Goal: Check status

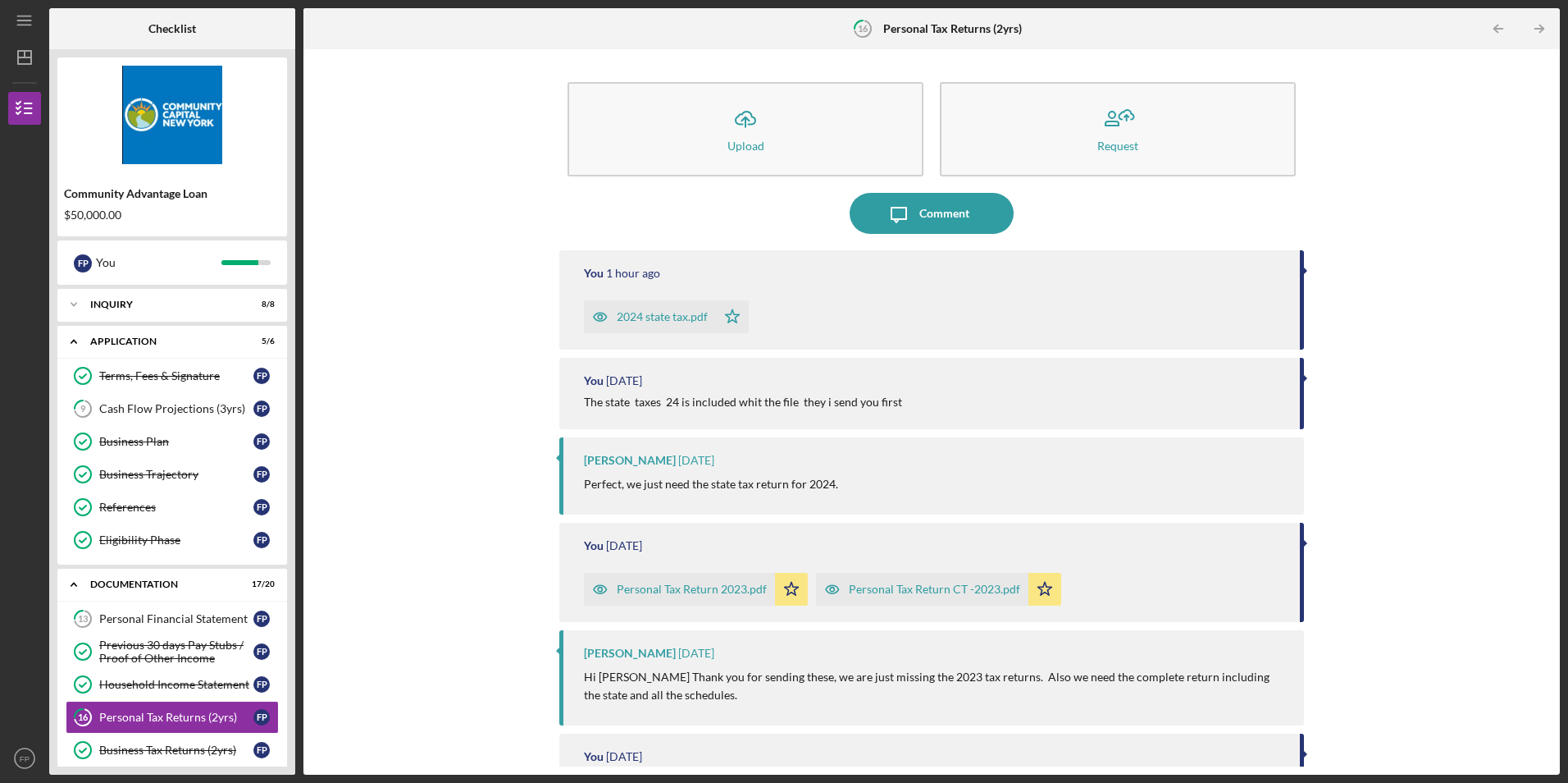
scroll to position [164, 0]
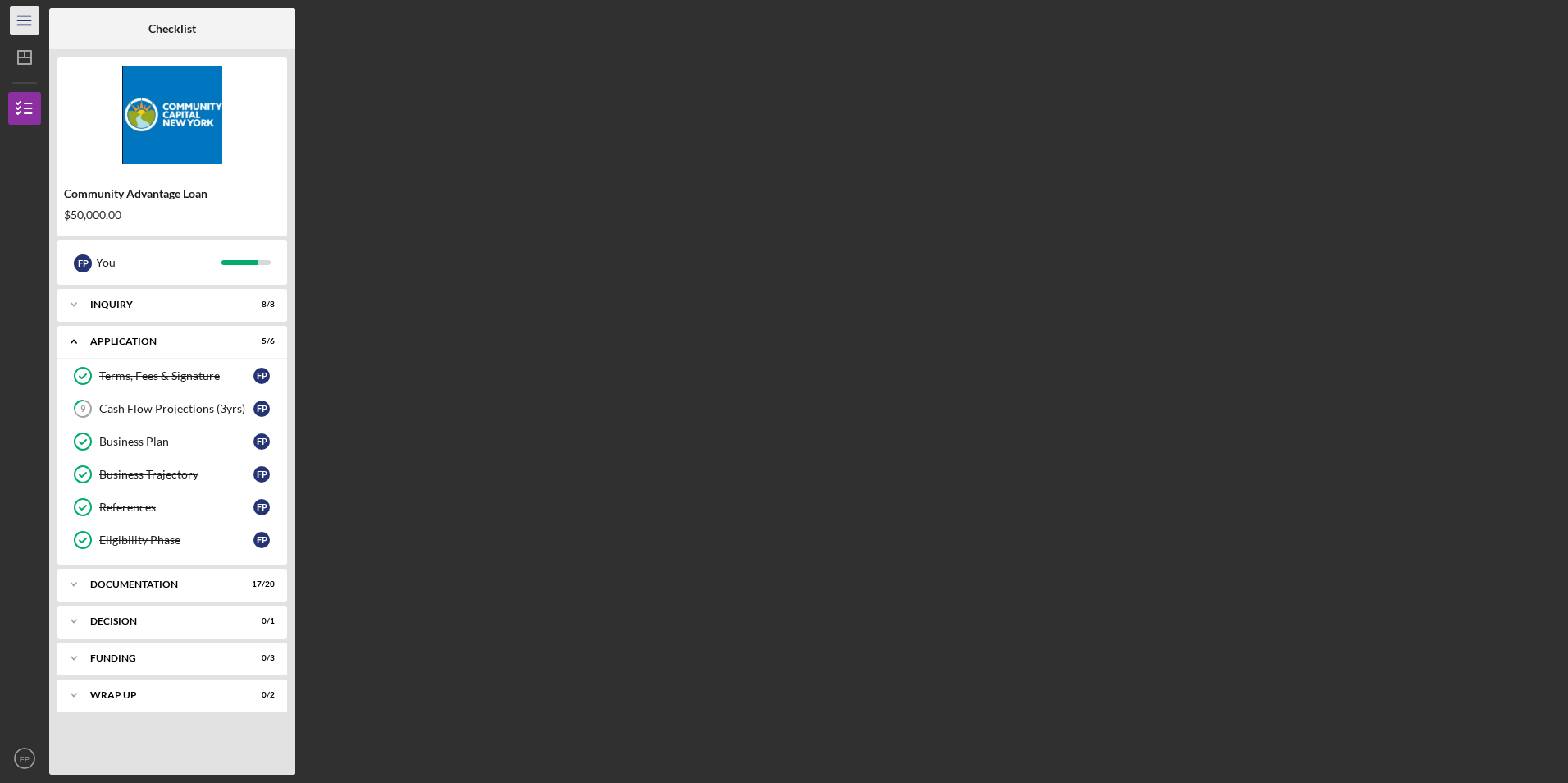
click at [15, 14] on icon "Icon/Menu" at bounding box center [25, 21] width 37 height 37
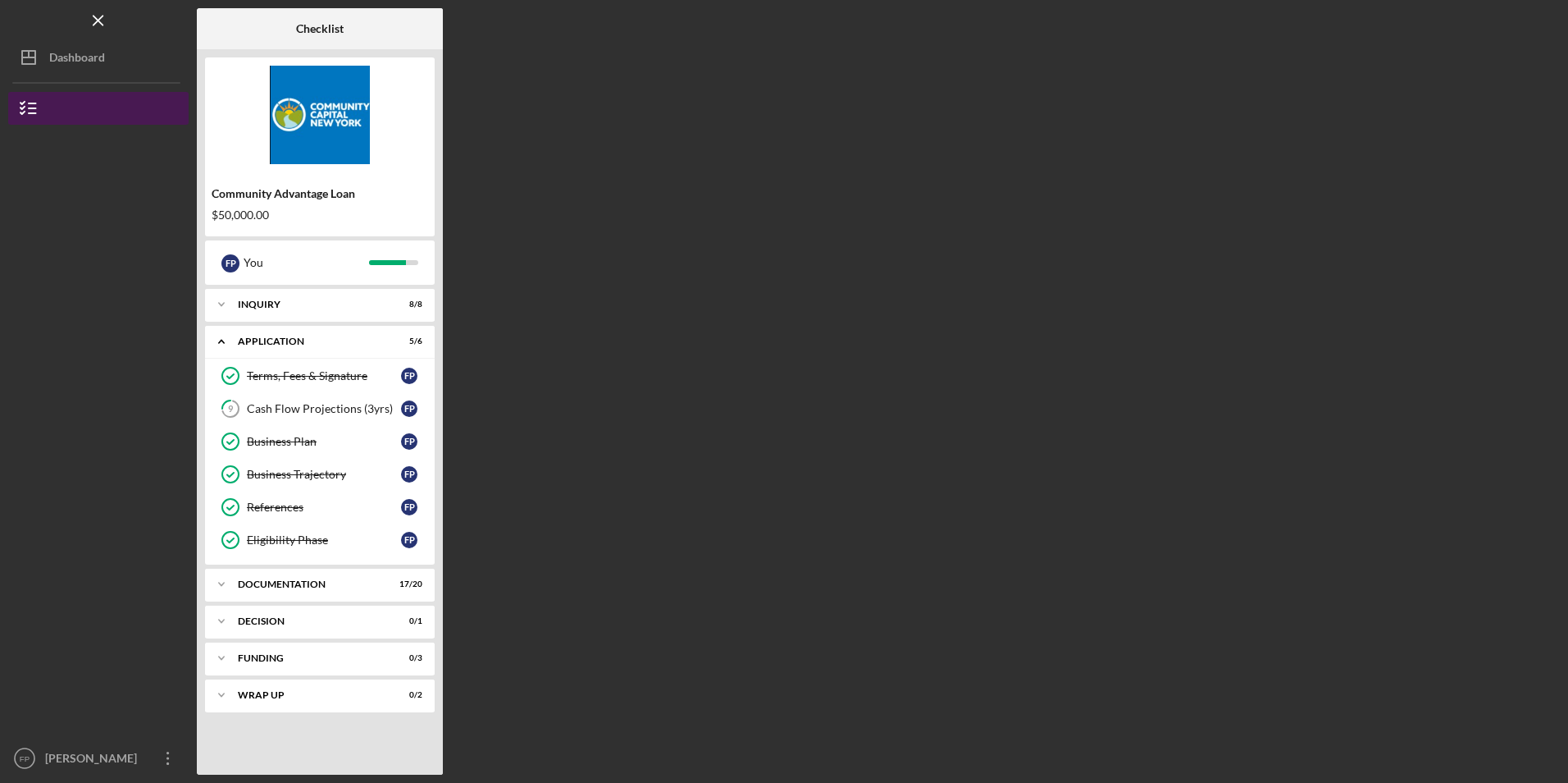
click at [58, 109] on button "Community Advantage Loan" at bounding box center [98, 108] width 180 height 33
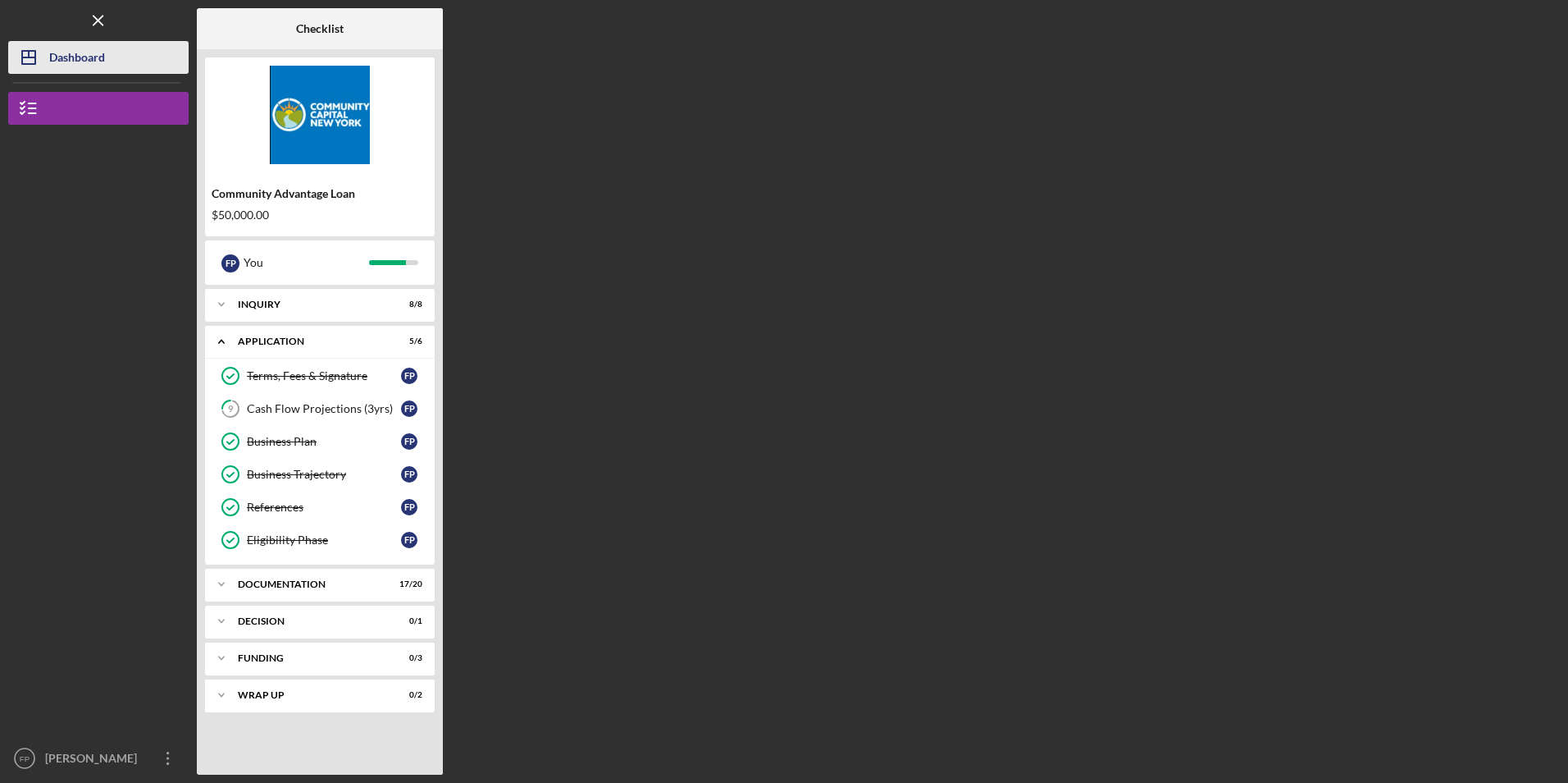
click at [60, 67] on div "Dashboard" at bounding box center [77, 60] width 56 height 37
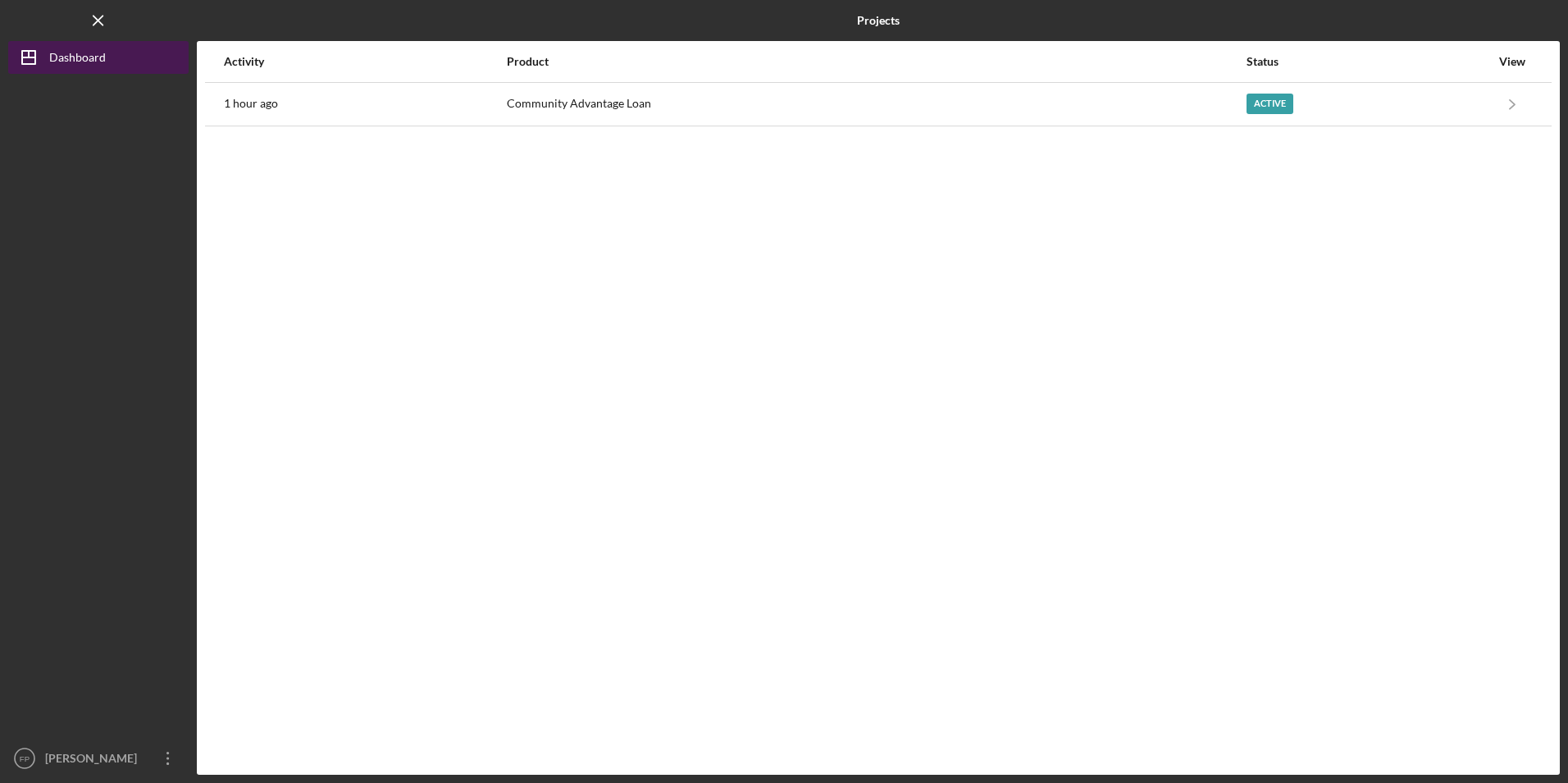
click at [61, 56] on div "Dashboard" at bounding box center [77, 60] width 57 height 37
click at [102, 25] on line "button" at bounding box center [97, 19] width 9 height 9
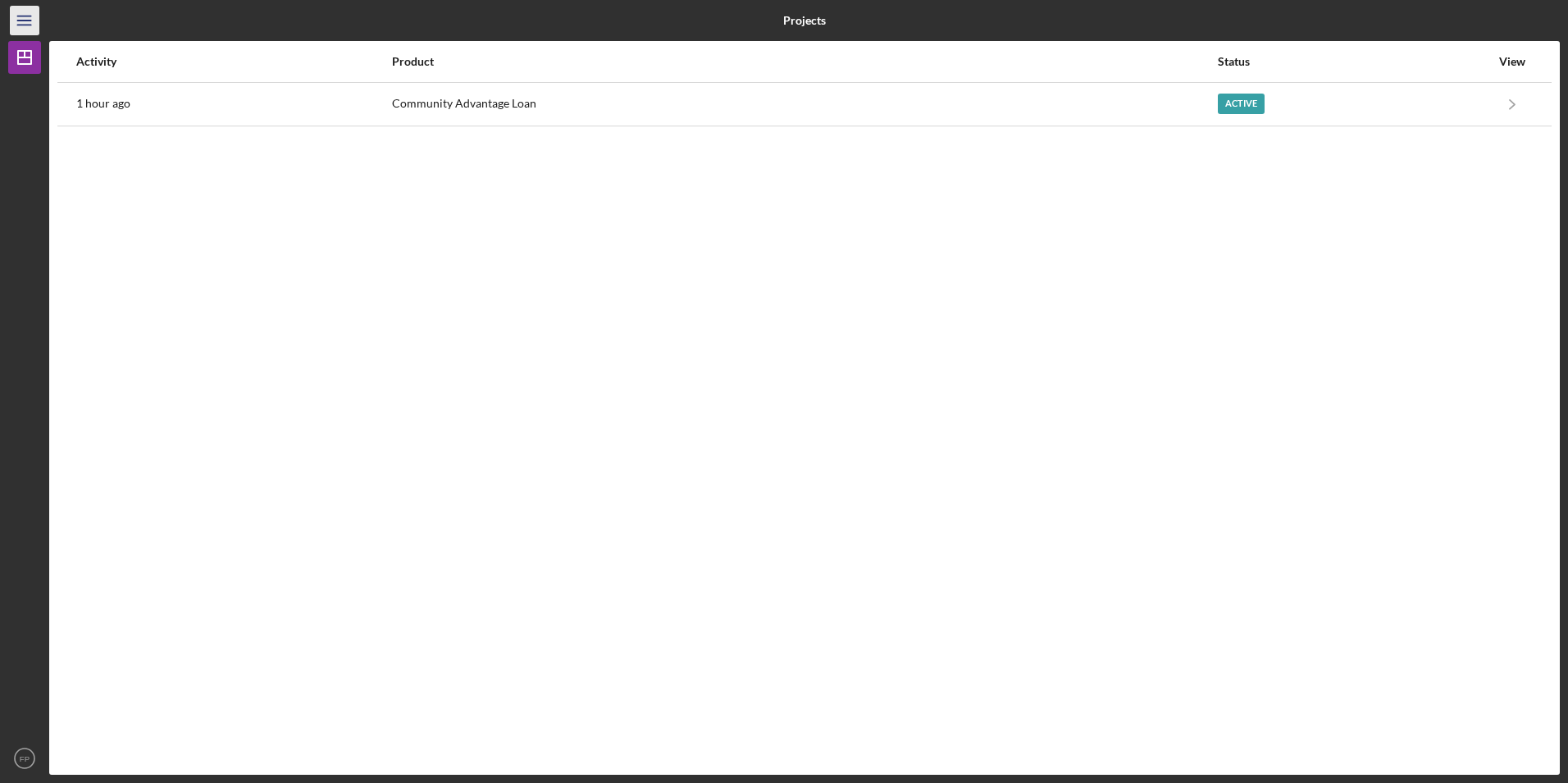
click at [36, 26] on icon "Icon/Menu" at bounding box center [25, 21] width 37 height 37
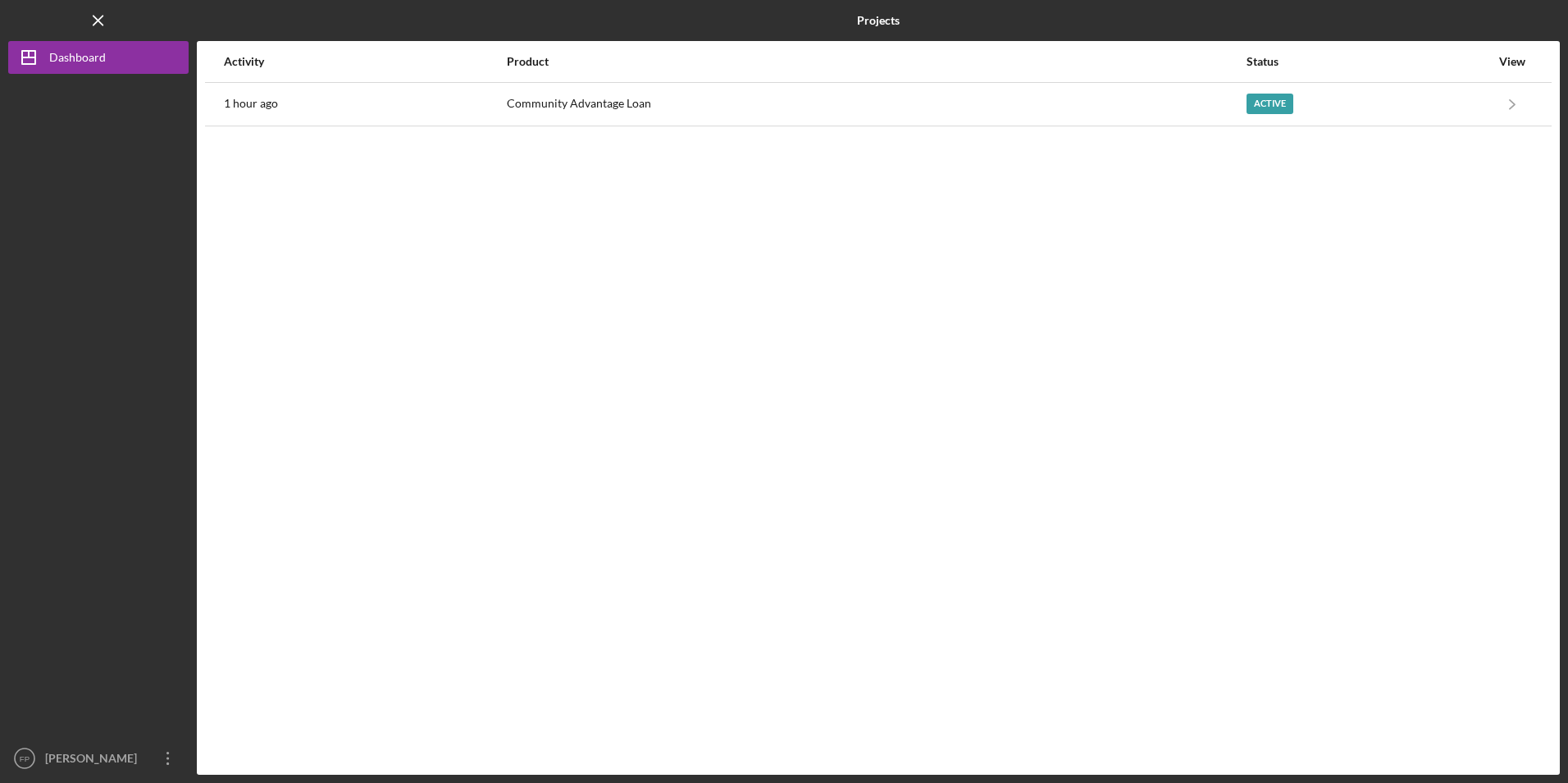
click at [113, 19] on div "Logo-Reversed Created with Sketch. Icon/Menu Close" at bounding box center [98, 20] width 180 height 41
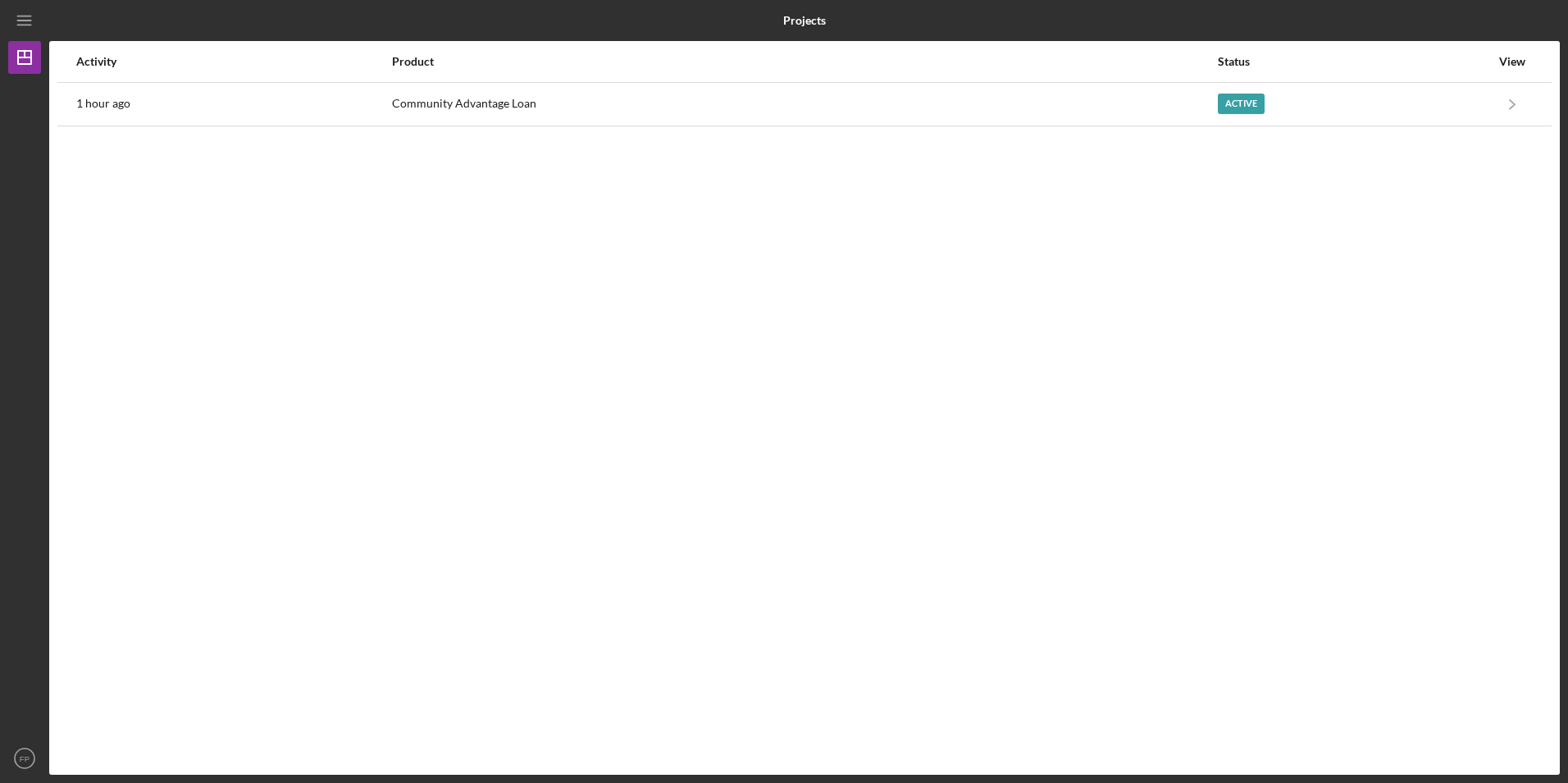
click at [13, 148] on div at bounding box center [25, 408] width 33 height 667
click at [1528, 61] on div "View" at bounding box center [1511, 62] width 41 height 14
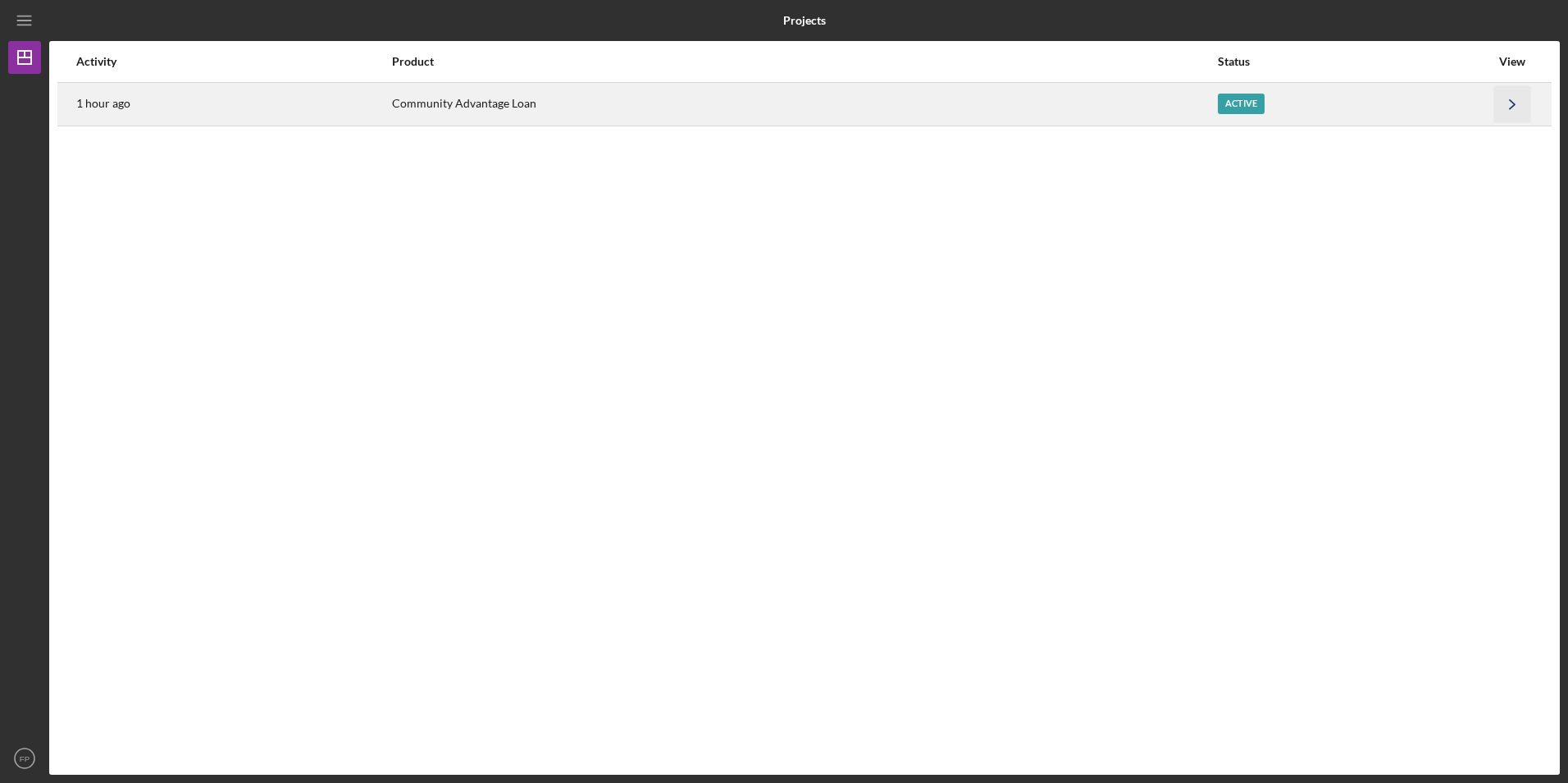
click at [1515, 108] on icon "Icon/Navigate" at bounding box center [1512, 103] width 37 height 37
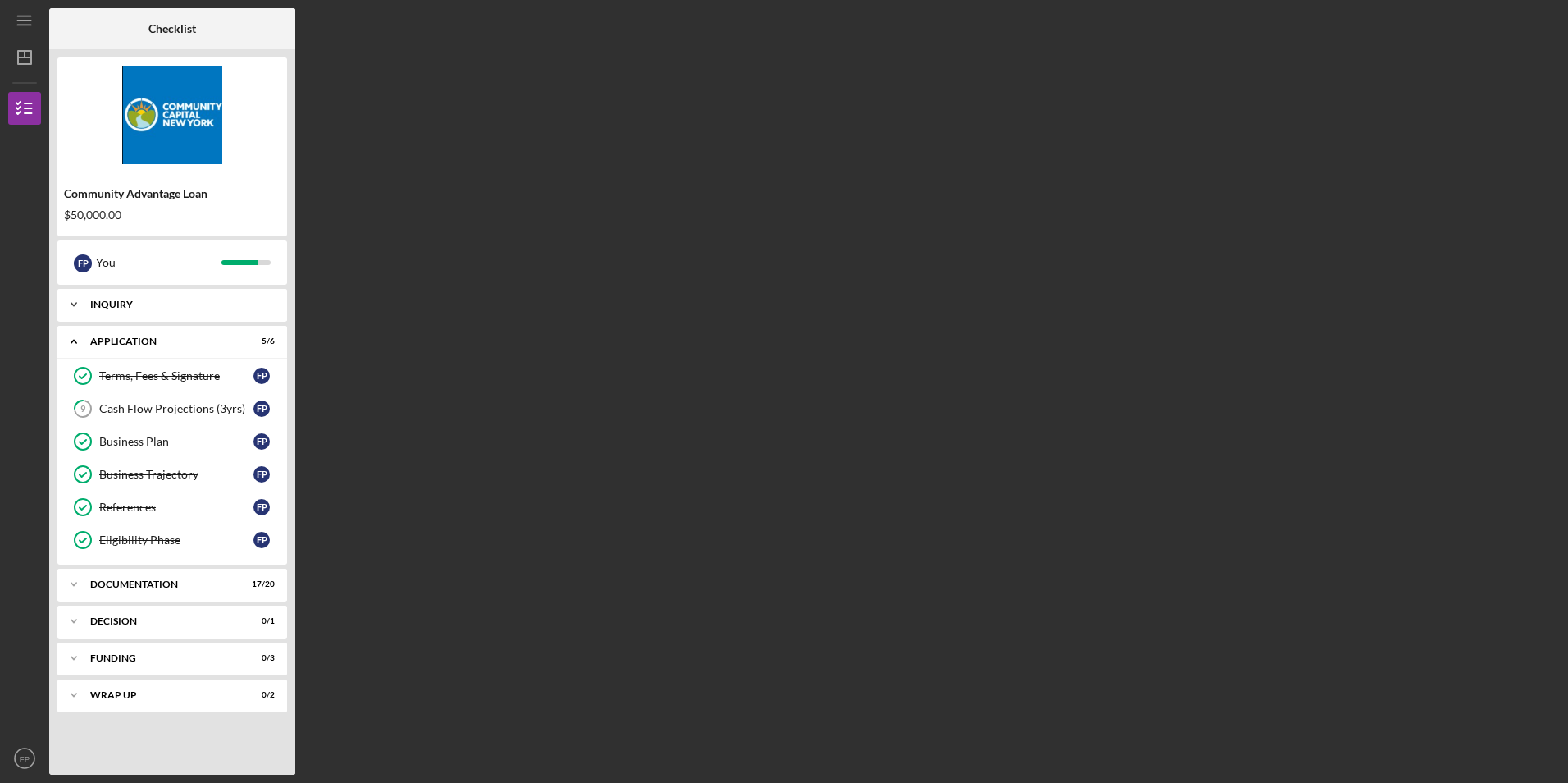
click at [239, 311] on div "Icon/Expander Inquiry 8 / 8" at bounding box center [173, 305] width 229 height 33
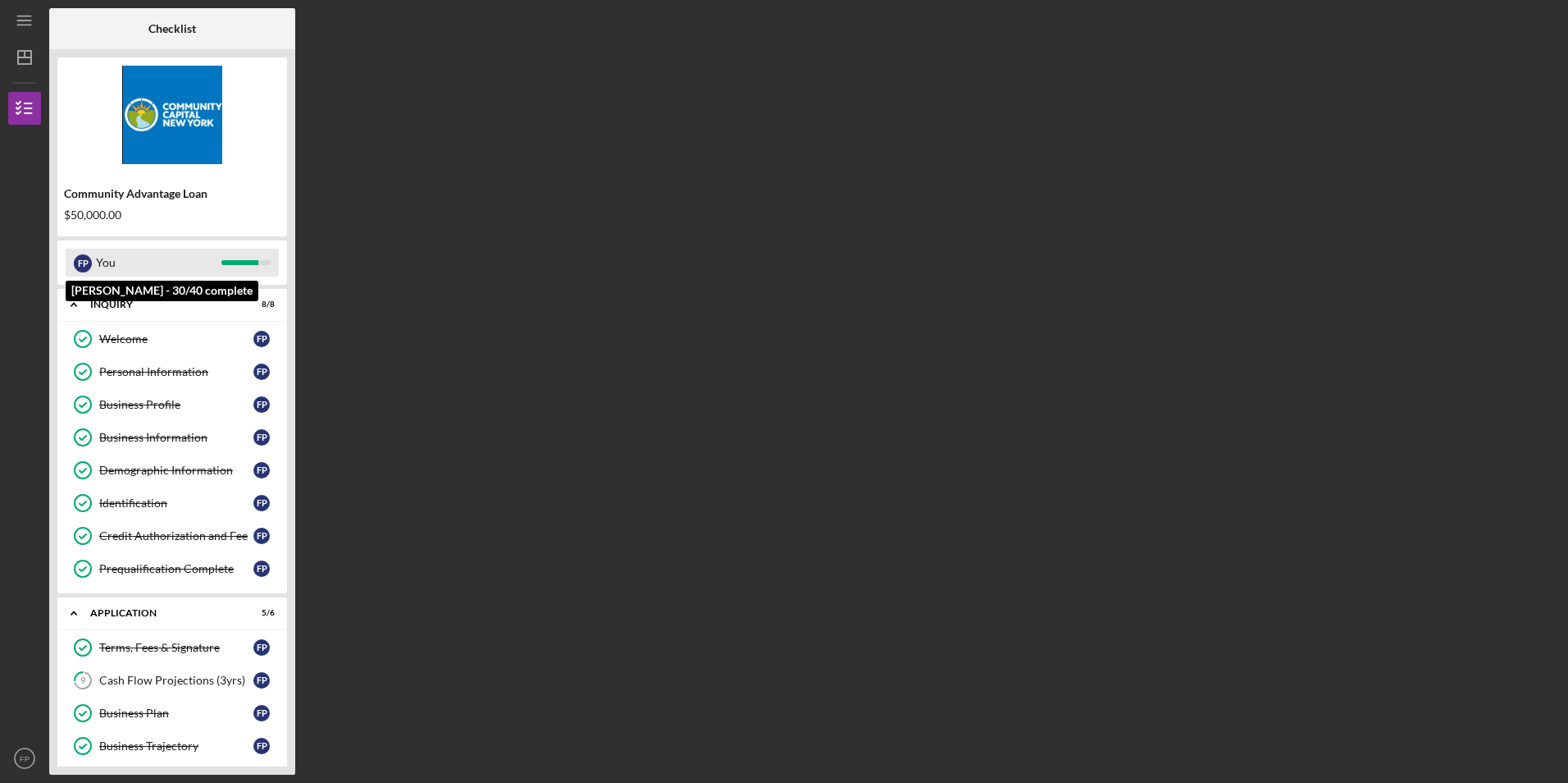
click at [181, 275] on div "You" at bounding box center [159, 262] width 125 height 28
click at [173, 255] on div "You" at bounding box center [159, 262] width 125 height 28
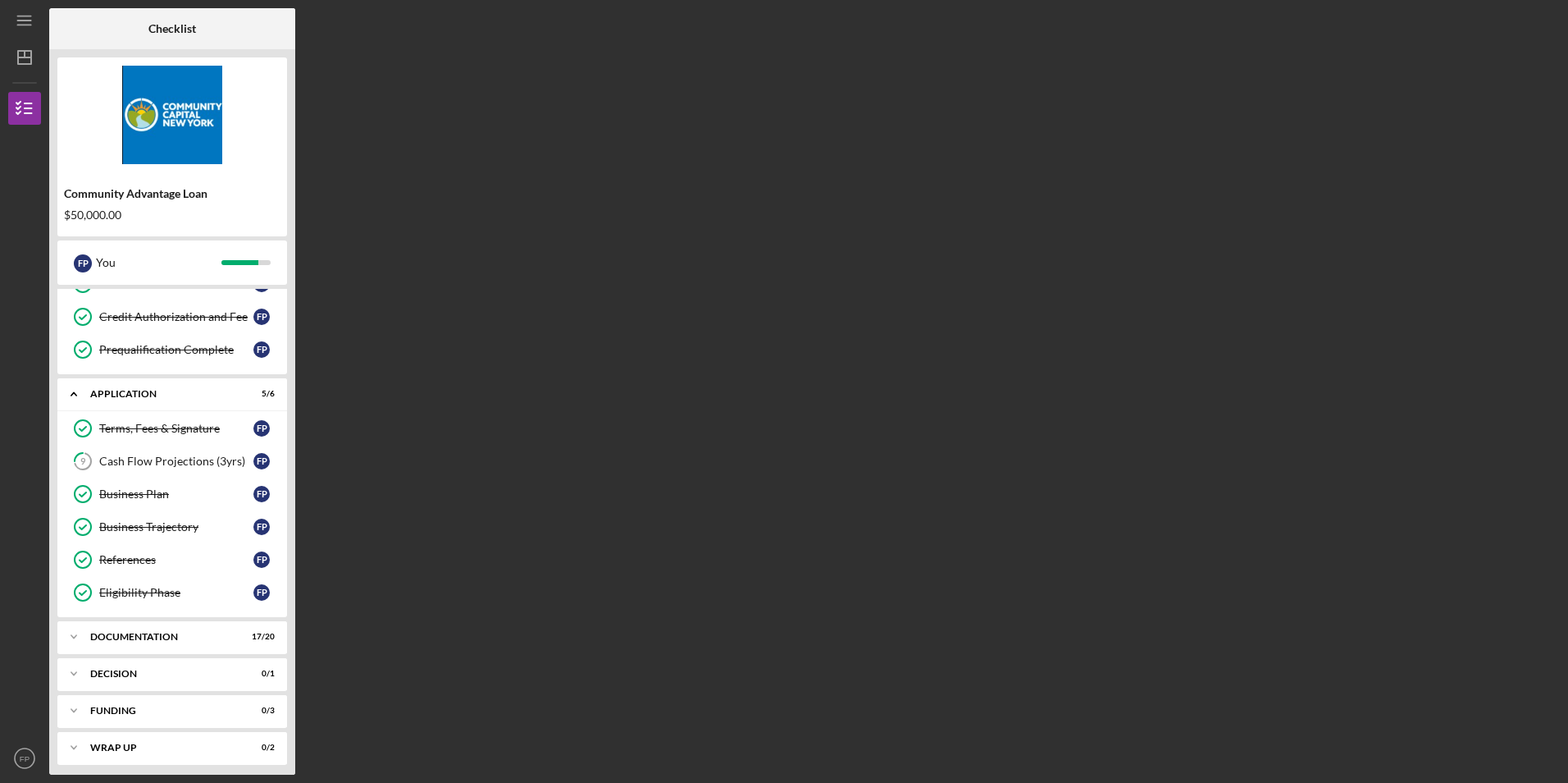
scroll to position [226, 0]
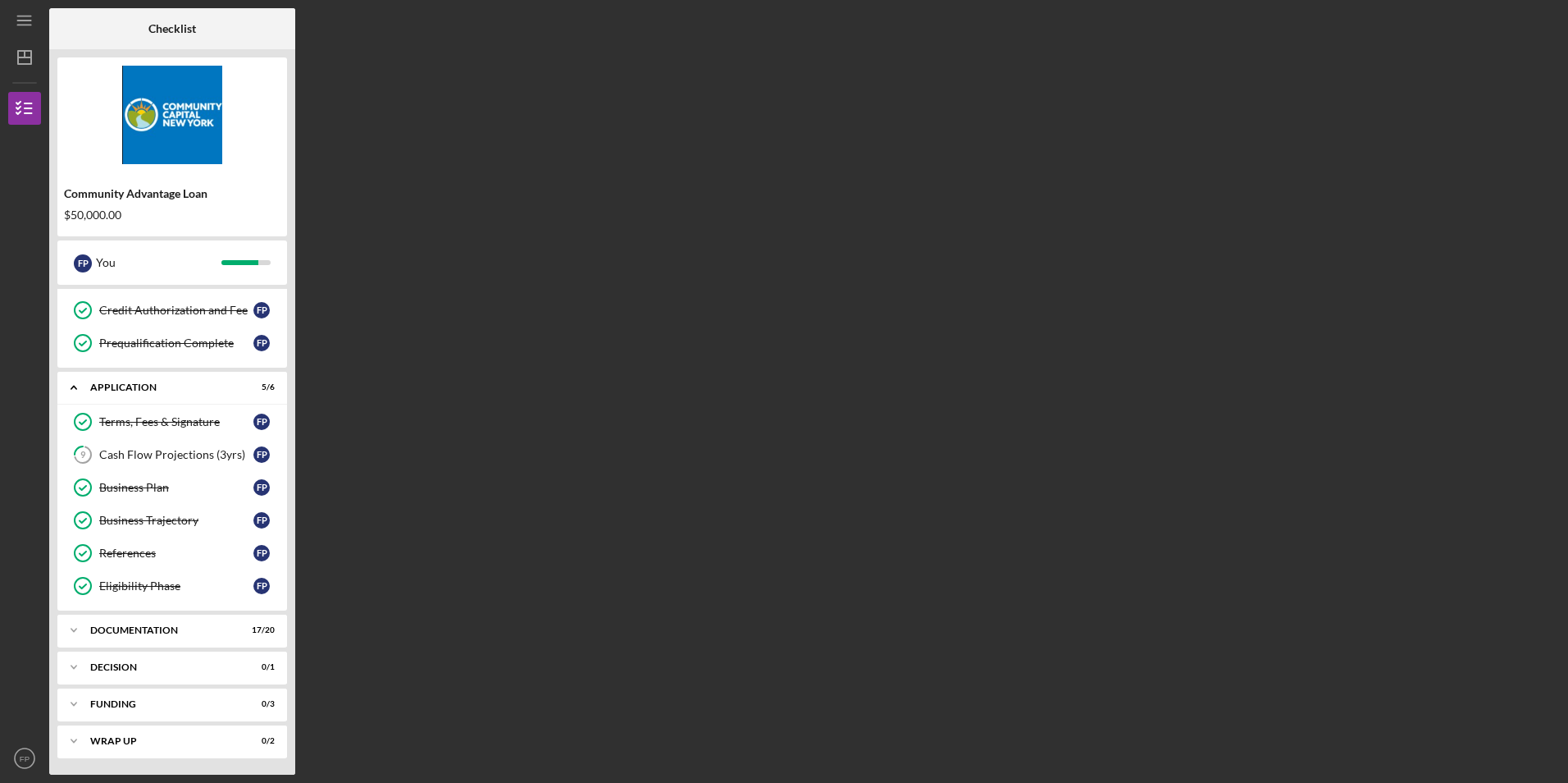
click at [217, 108] on img at bounding box center [173, 115] width 229 height 98
